Goal: Task Accomplishment & Management: Use online tool/utility

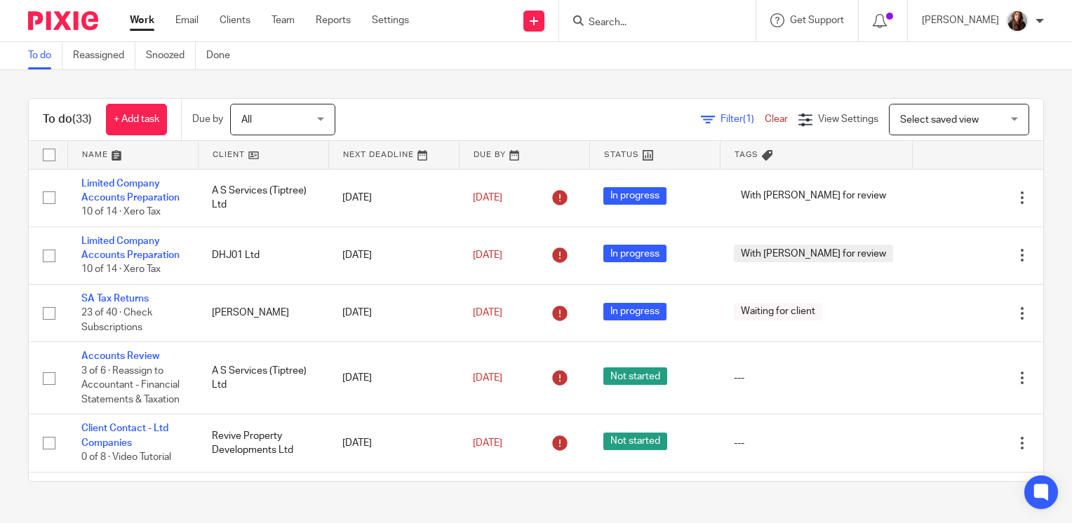
click at [629, 23] on input "Search" at bounding box center [650, 23] width 126 height 13
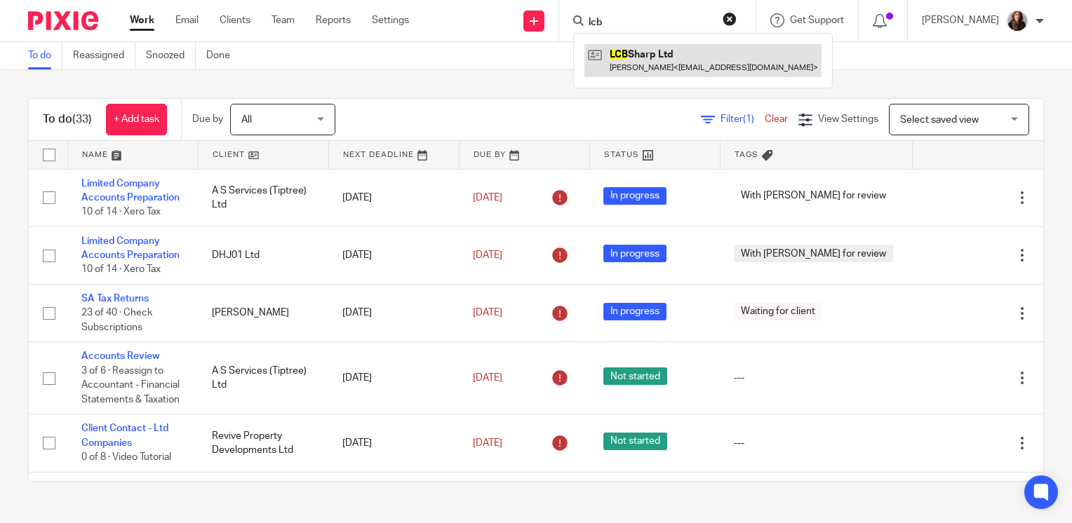
type input "lcb"
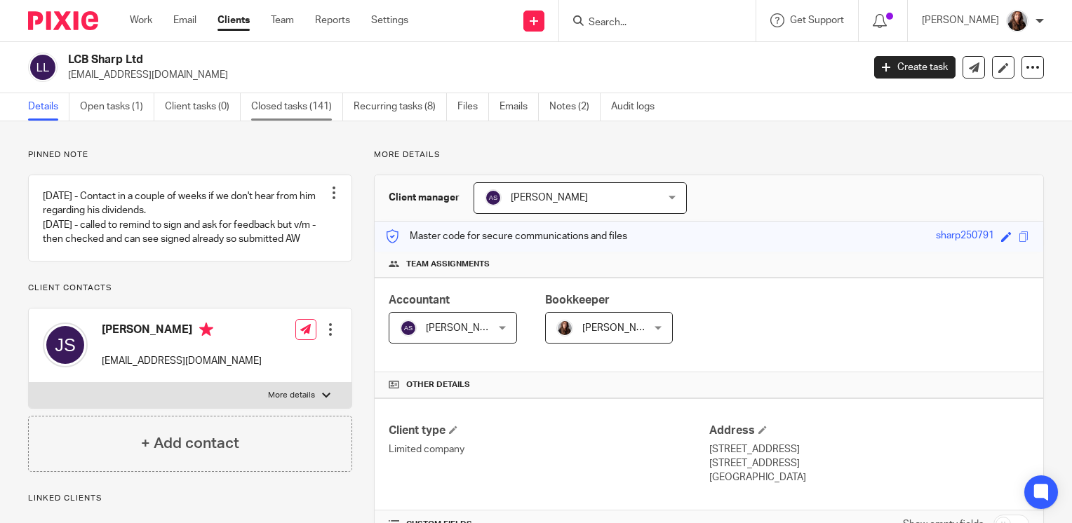
click at [302, 109] on link "Closed tasks (141)" at bounding box center [297, 106] width 92 height 27
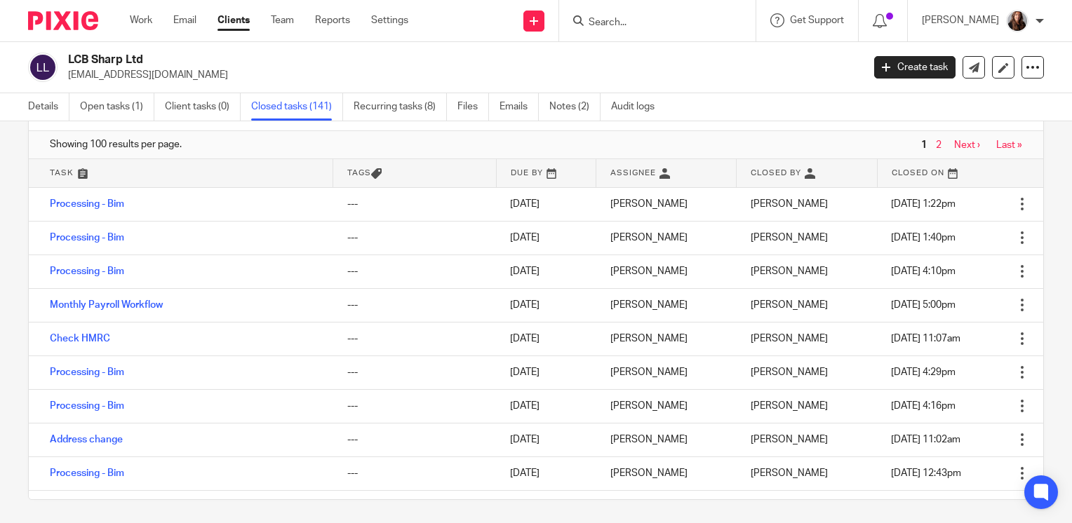
scroll to position [65, 0]
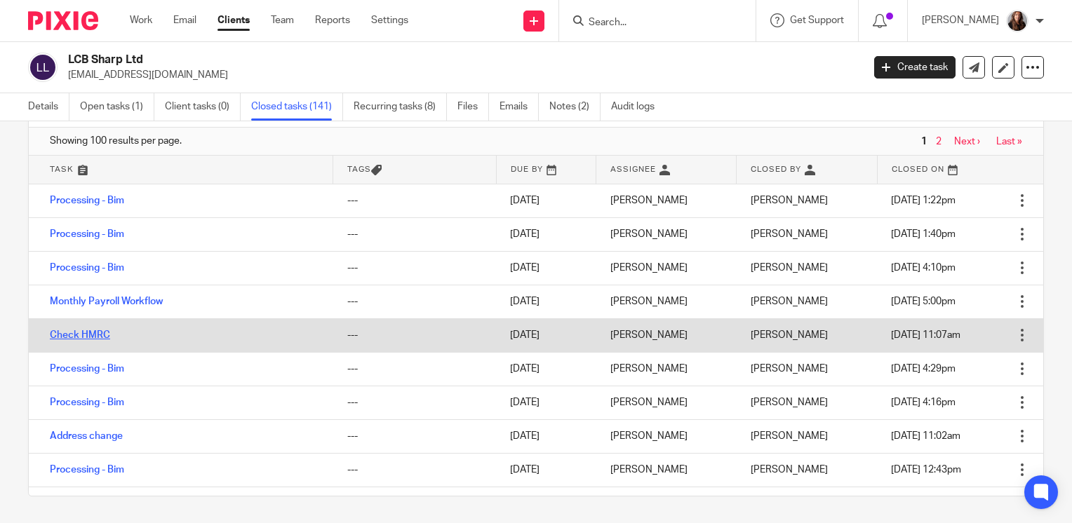
click at [97, 330] on link "Check HMRC" at bounding box center [80, 335] width 60 height 10
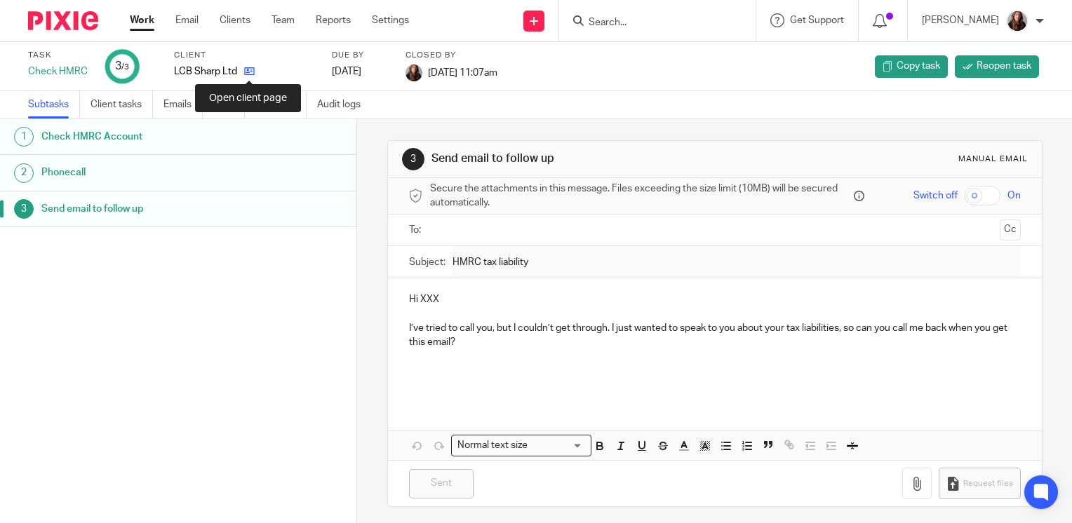
click at [246, 71] on icon at bounding box center [249, 71] width 11 height 11
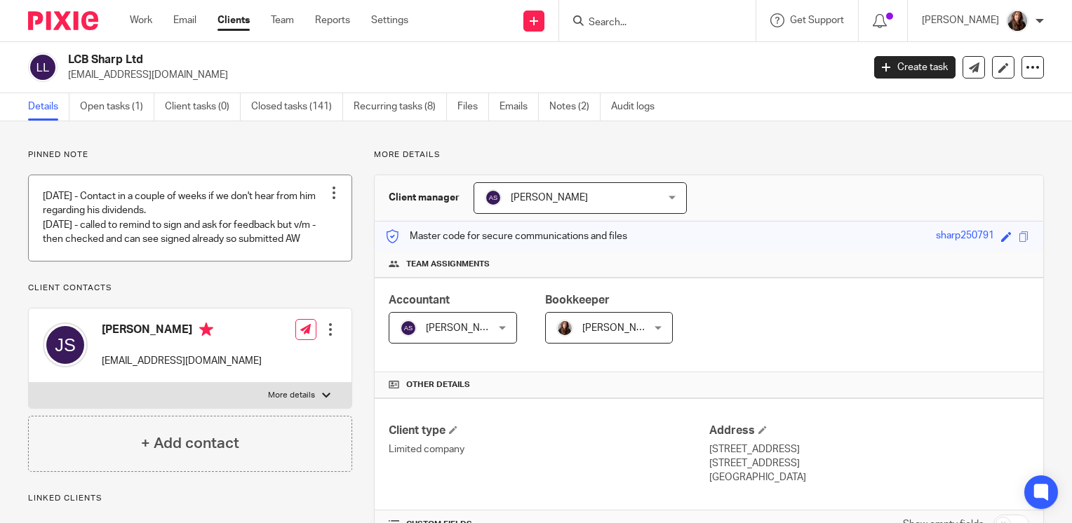
click at [158, 256] on link at bounding box center [190, 217] width 323 height 85
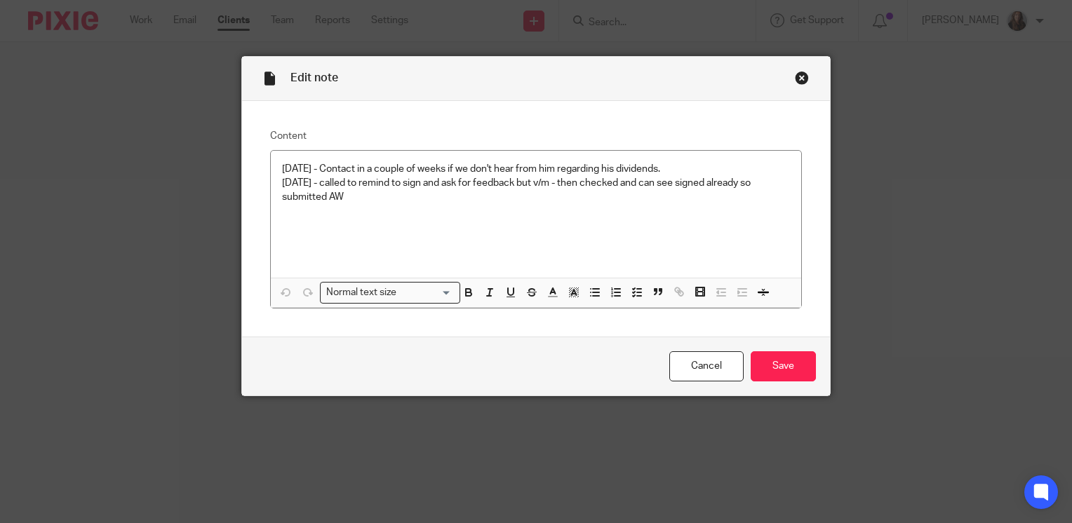
click at [795, 81] on div "Close this dialog window" at bounding box center [802, 78] width 14 height 14
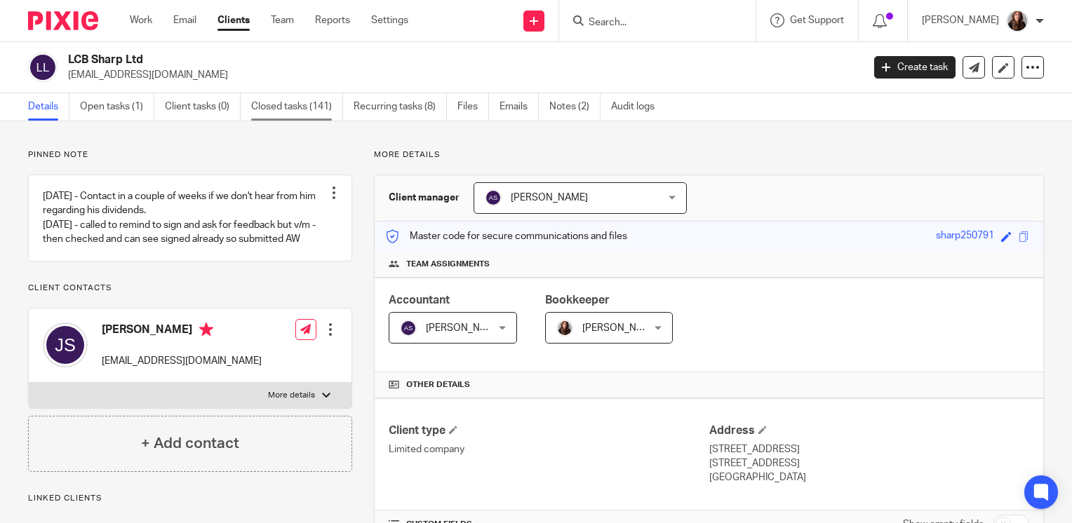
click at [293, 107] on link "Closed tasks (141)" at bounding box center [297, 106] width 92 height 27
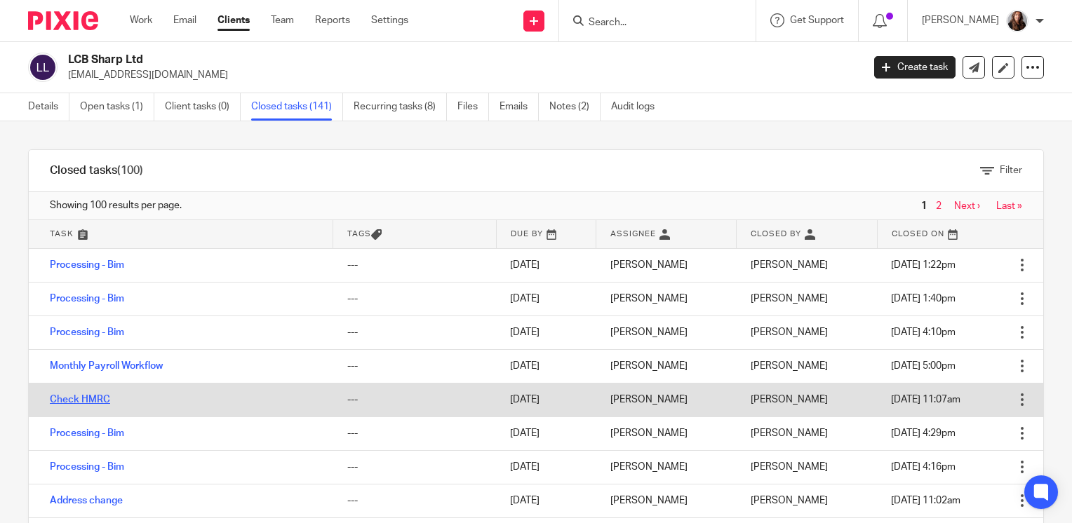
click at [95, 401] on link "Check HMRC" at bounding box center [80, 400] width 60 height 10
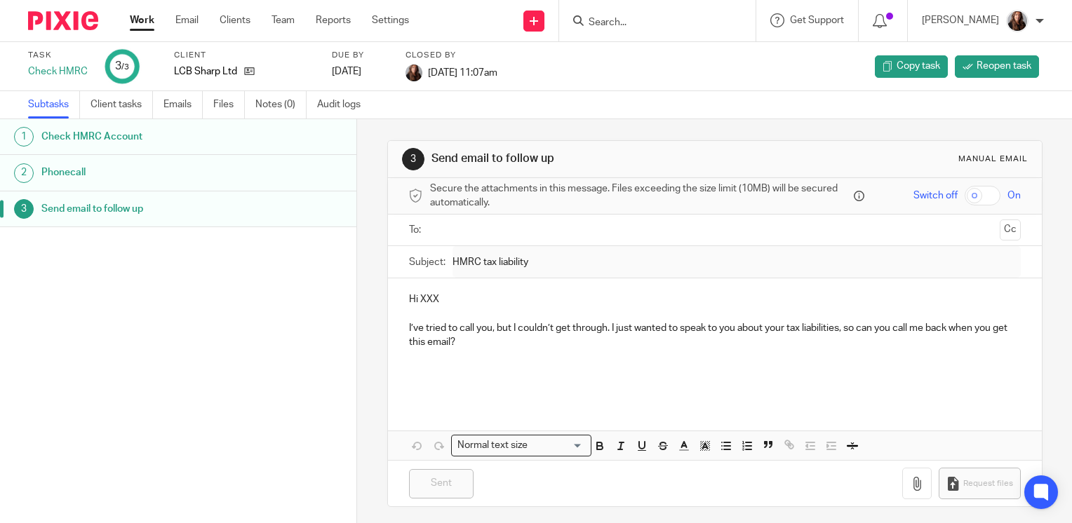
click at [109, 170] on h1 "Phonecall" at bounding box center [141, 172] width 201 height 21
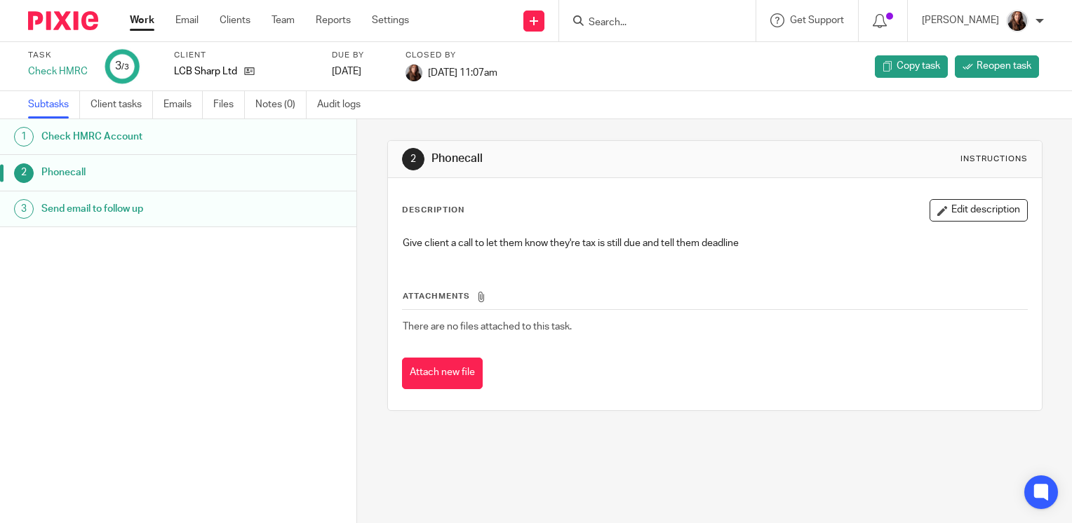
click at [152, 138] on h1 "Check HMRC Account" at bounding box center [141, 136] width 201 height 21
